Goal: Find contact information: Find contact information

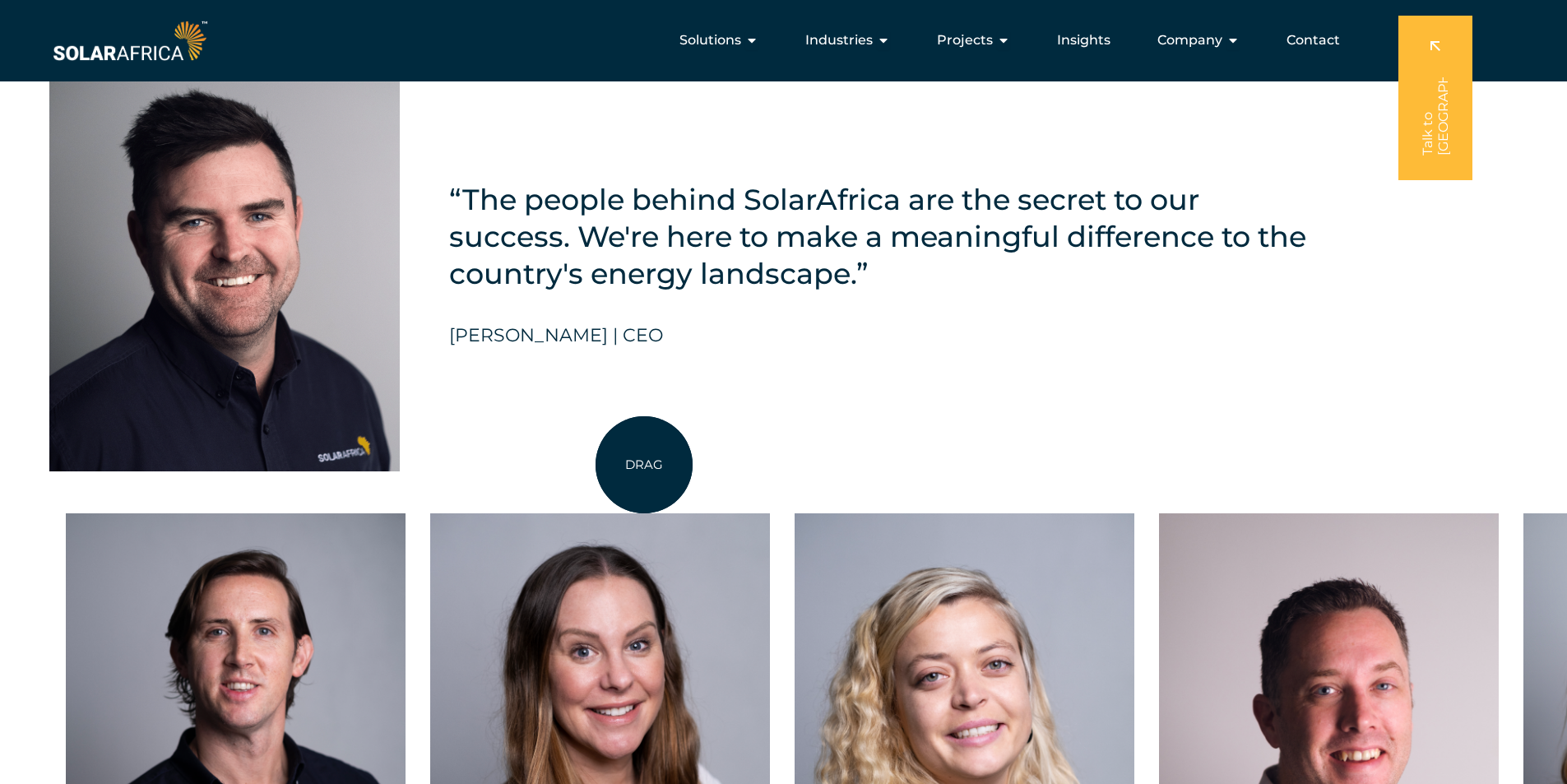
scroll to position [3782, 0]
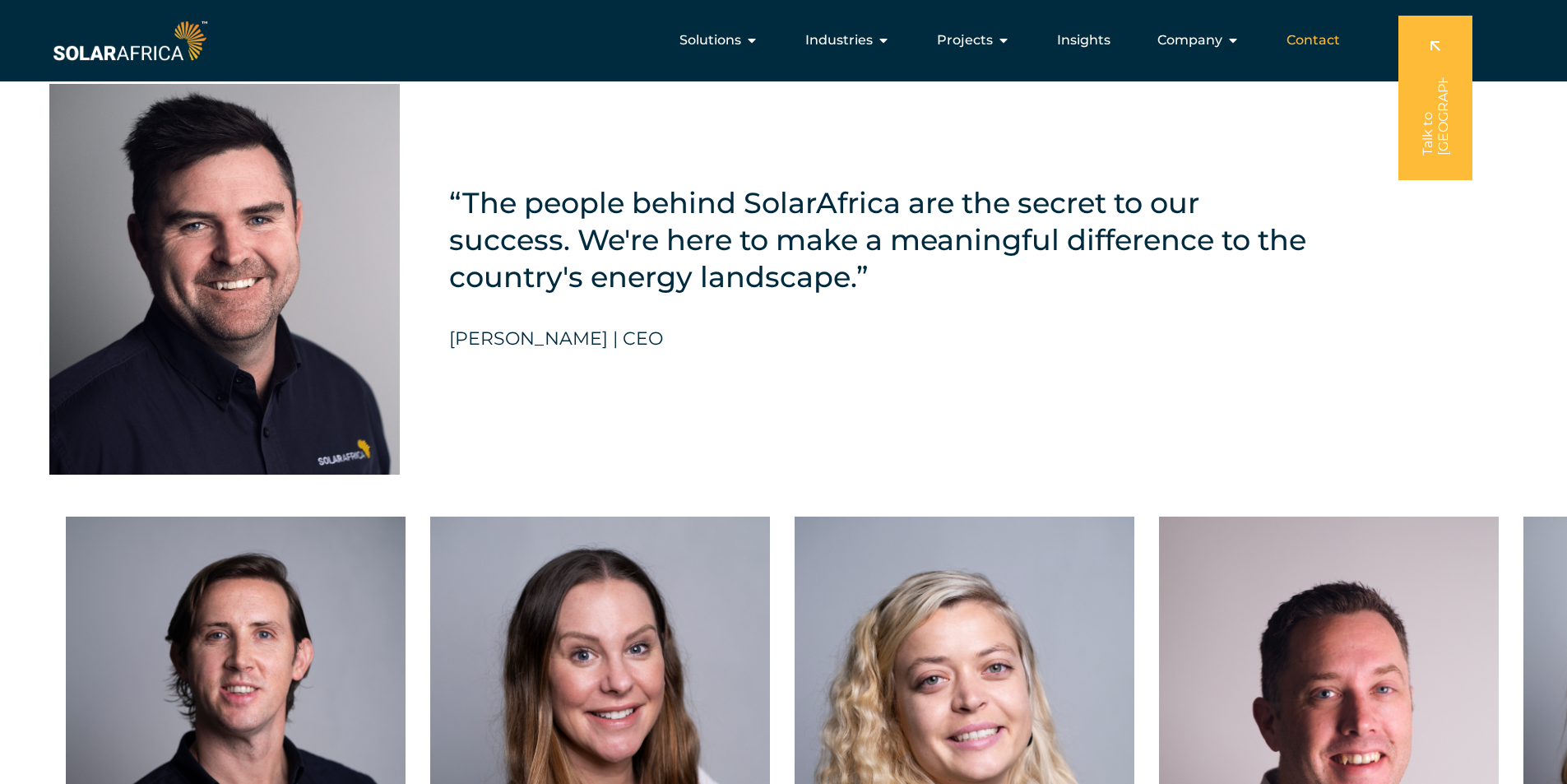
click at [1314, 35] on span "Contact" at bounding box center [1313, 39] width 53 height 19
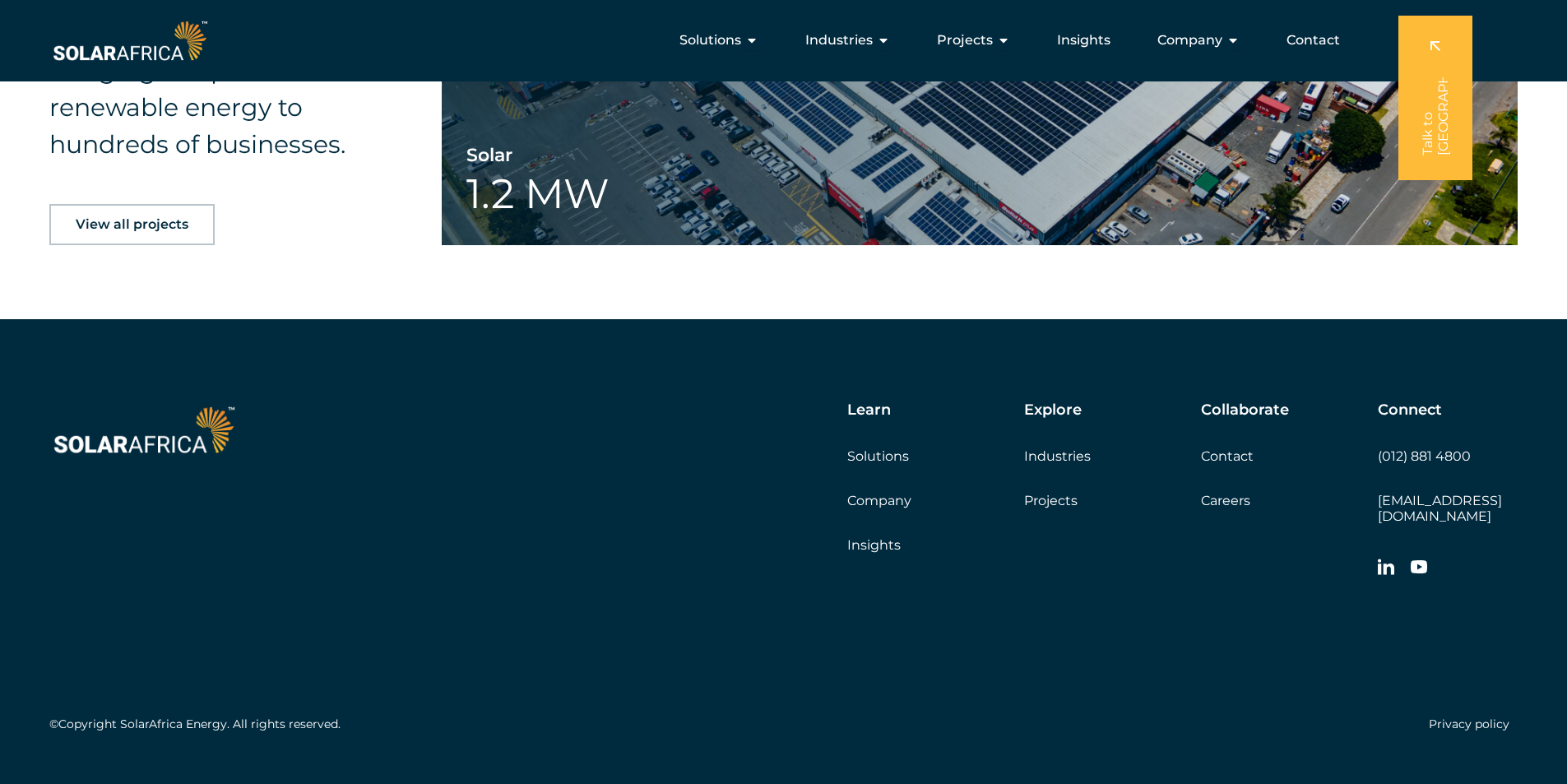
scroll to position [2654, 0]
